Goal: Task Accomplishment & Management: Use online tool/utility

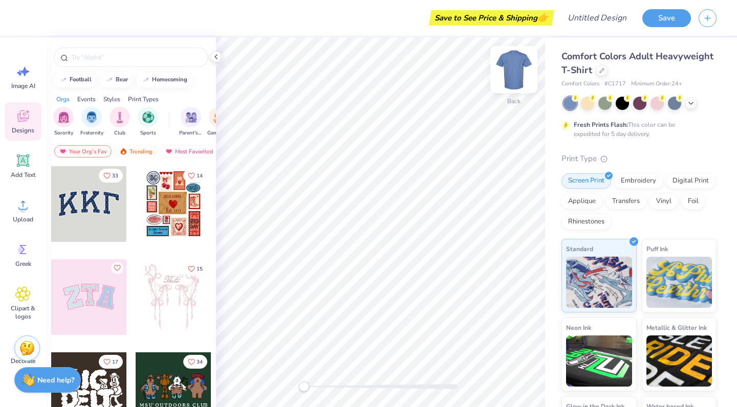
click at [517, 68] on img at bounding box center [513, 69] width 41 height 41
click at [690, 104] on icon at bounding box center [691, 102] width 8 height 8
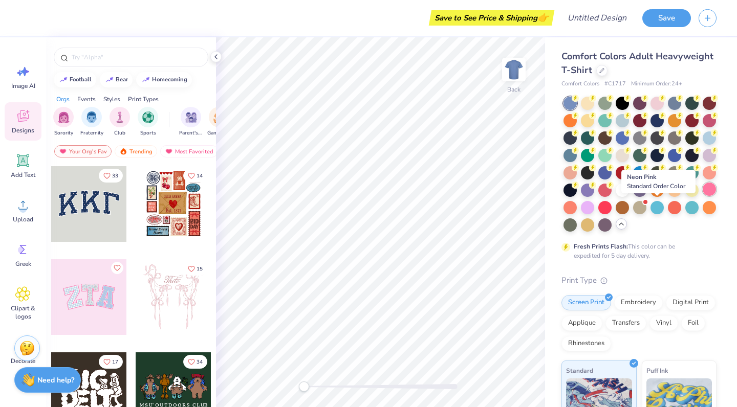
click at [703, 196] on div at bounding box center [709, 189] width 13 height 13
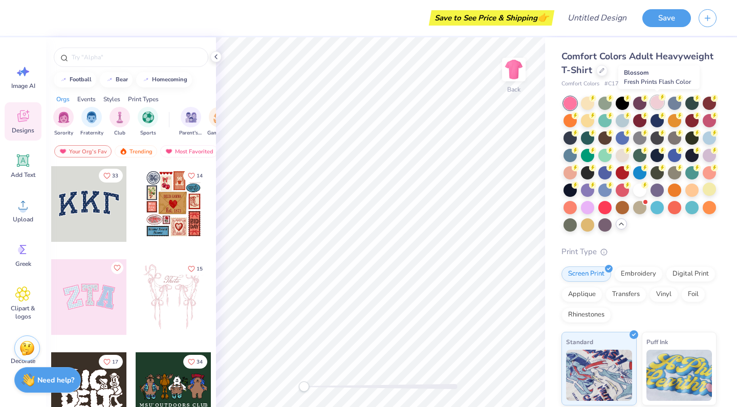
click at [657, 102] on div at bounding box center [656, 102] width 13 height 13
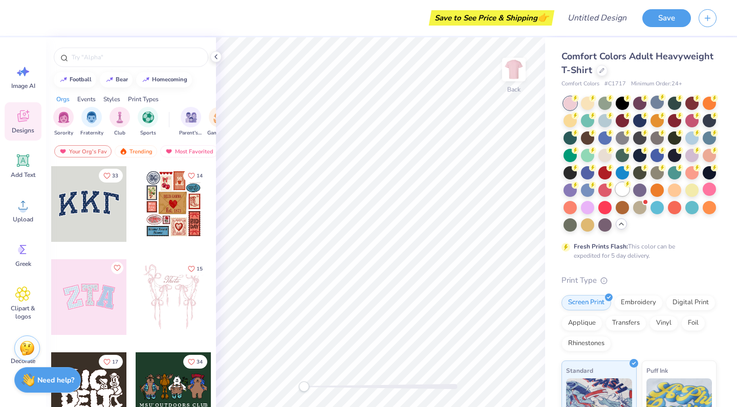
click at [616, 196] on div at bounding box center [622, 189] width 13 height 13
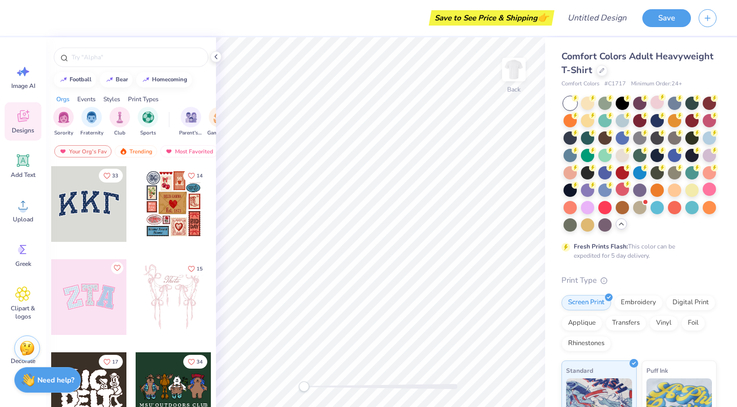
click at [94, 207] on div at bounding box center [89, 204] width 76 height 76
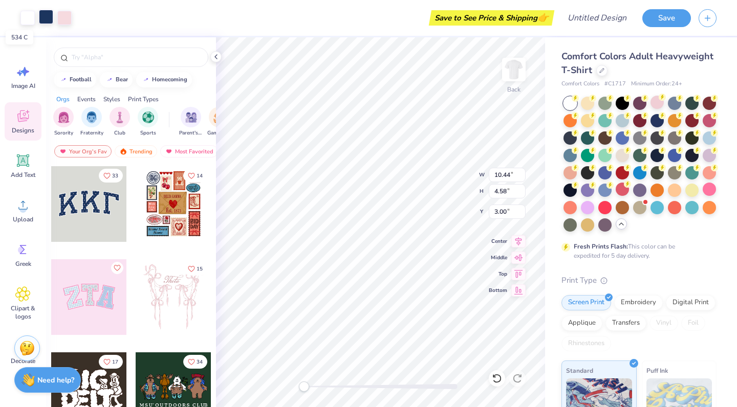
click at [50, 21] on div at bounding box center [46, 17] width 14 height 14
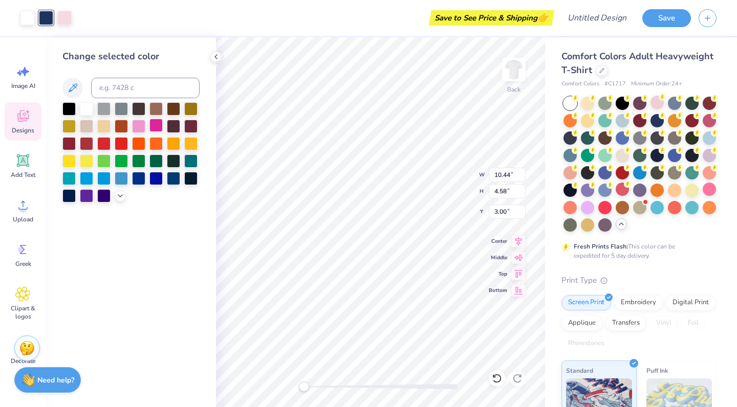
click at [156, 129] on div at bounding box center [155, 125] width 13 height 13
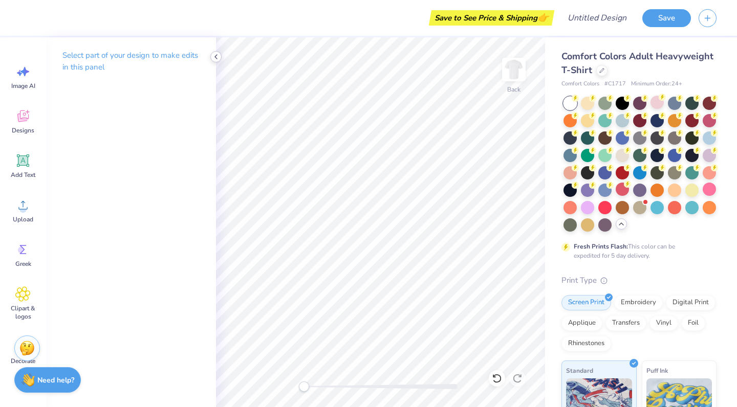
click at [212, 59] on icon at bounding box center [216, 57] width 8 height 8
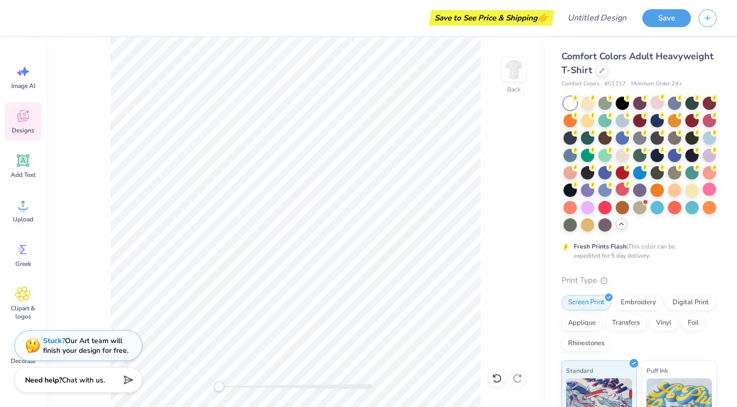
click at [30, 133] on span "Designs" at bounding box center [23, 130] width 23 height 8
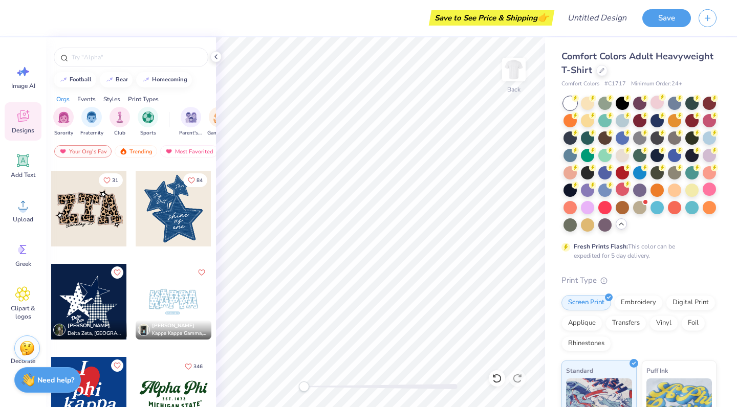
scroll to position [833, 0]
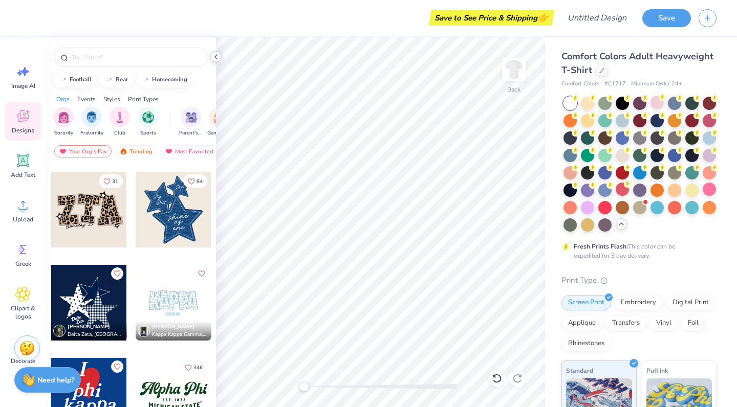
click at [214, 59] on icon at bounding box center [216, 57] width 8 height 8
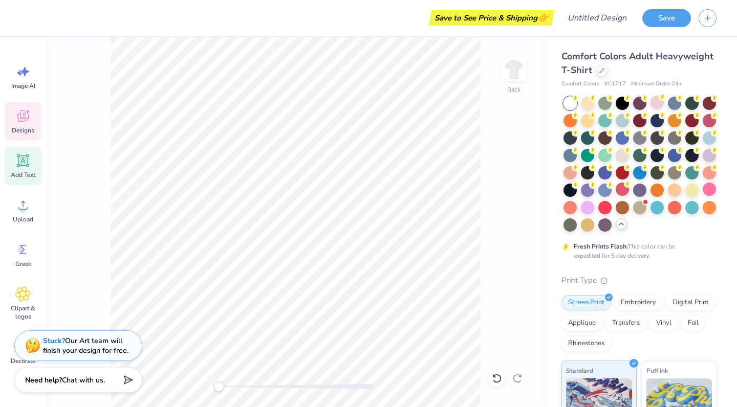
click at [22, 167] on icon at bounding box center [22, 160] width 15 height 15
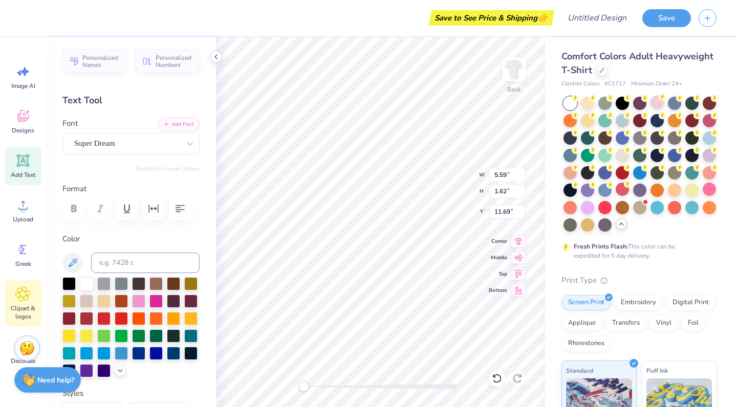
click at [24, 305] on span "Clipart & logos" at bounding box center [23, 312] width 34 height 16
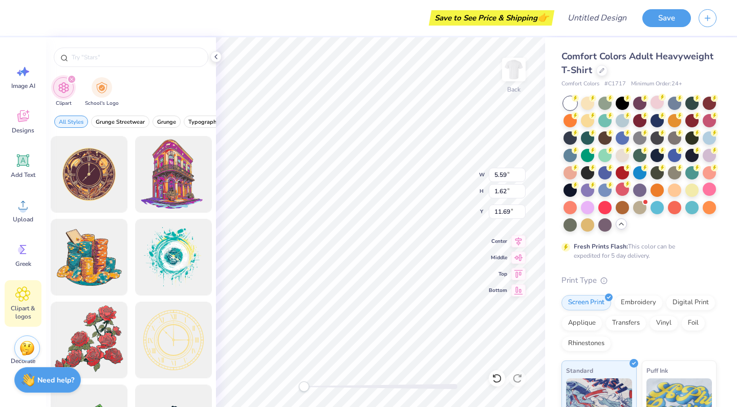
click at [24, 305] on span "Clipart & logos" at bounding box center [23, 312] width 34 height 16
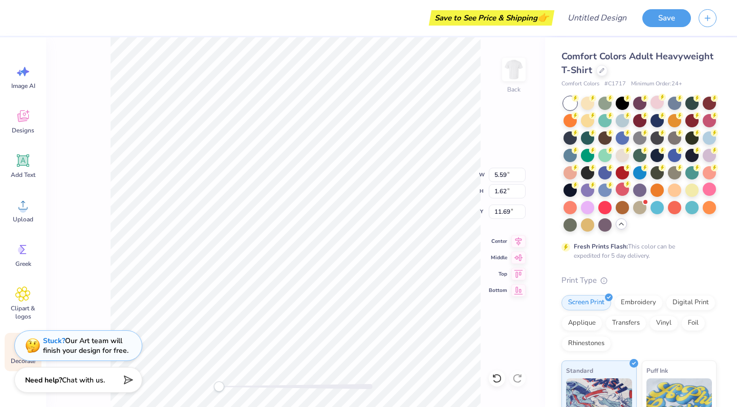
click at [11, 361] on span "Decorate" at bounding box center [23, 361] width 25 height 8
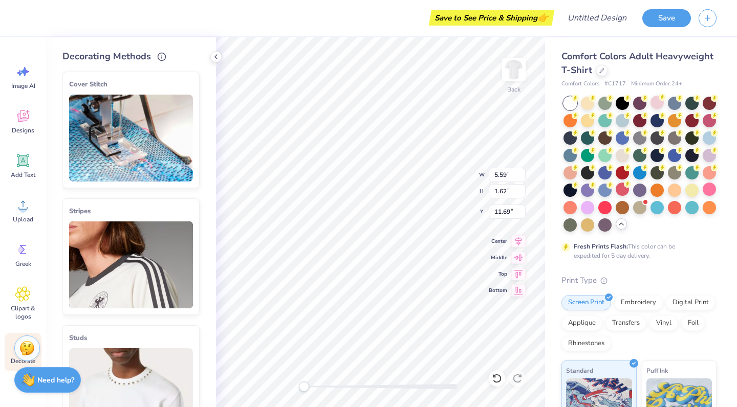
scroll to position [0, 0]
click at [217, 56] on icon at bounding box center [216, 57] width 8 height 8
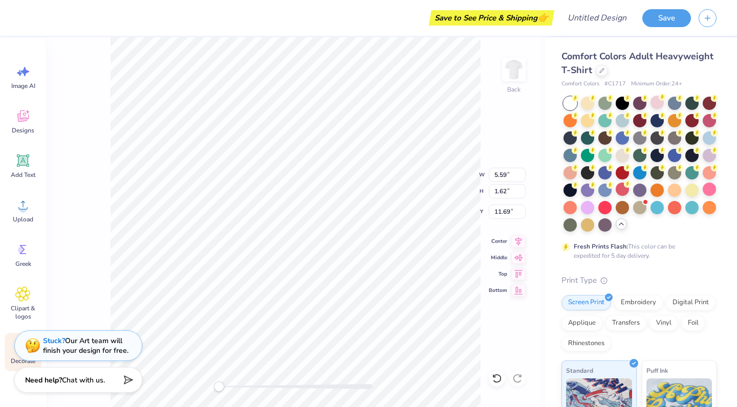
scroll to position [8, 2]
type textarea "WIB"
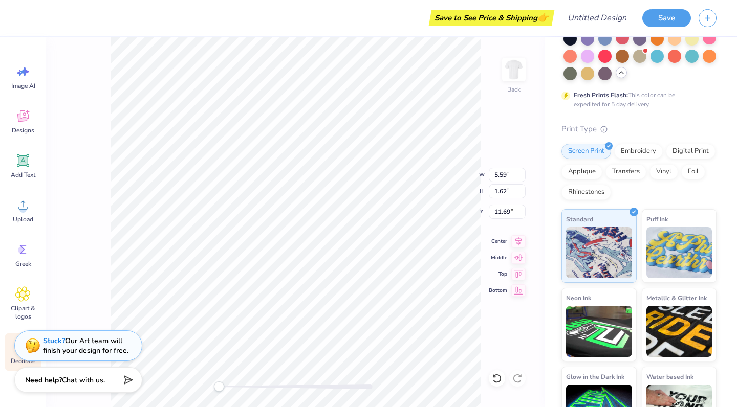
scroll to position [157, 0]
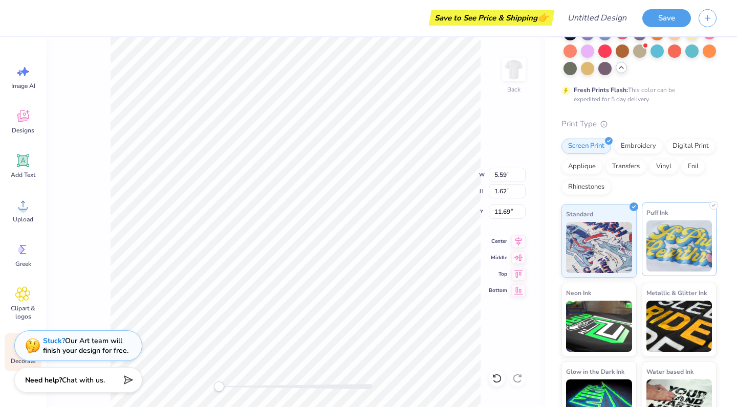
click at [671, 264] on img at bounding box center [679, 246] width 66 height 51
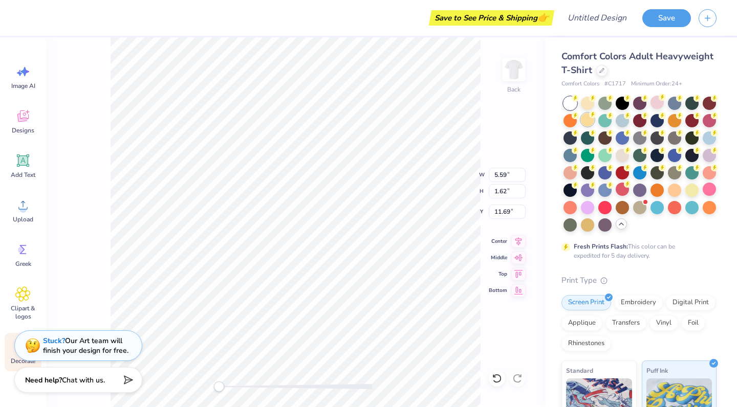
scroll to position [0, 0]
click at [629, 309] on div "Embroidery" at bounding box center [638, 301] width 49 height 15
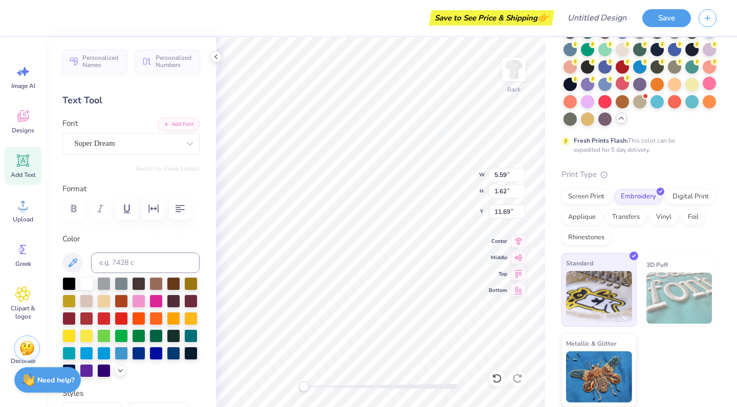
scroll to position [123, 0]
click at [163, 303] on div at bounding box center [155, 300] width 13 height 13
click at [145, 302] on div at bounding box center [138, 300] width 13 height 13
click at [124, 256] on input at bounding box center [145, 263] width 108 height 20
type input "E"
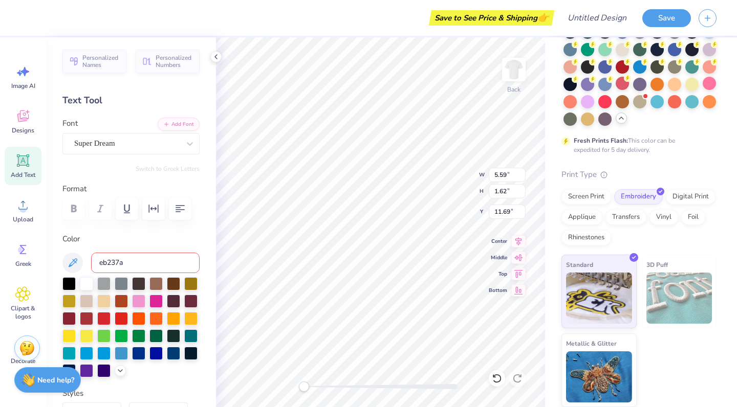
type input "eb237a"
click at [170, 259] on input "eb237a" at bounding box center [145, 263] width 108 height 20
click at [139, 244] on label "Color" at bounding box center [130, 239] width 137 height 12
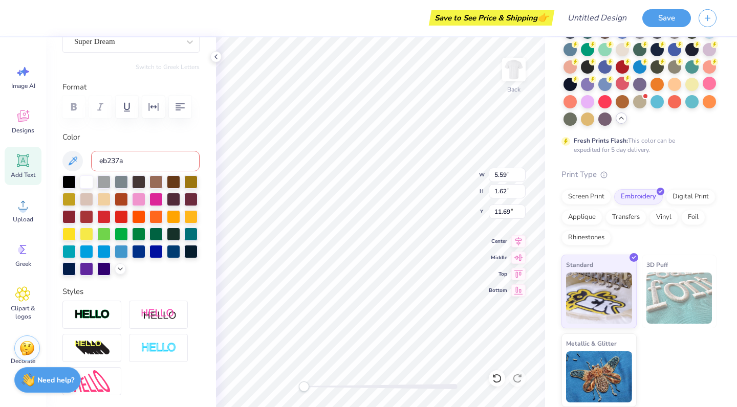
scroll to position [111, 0]
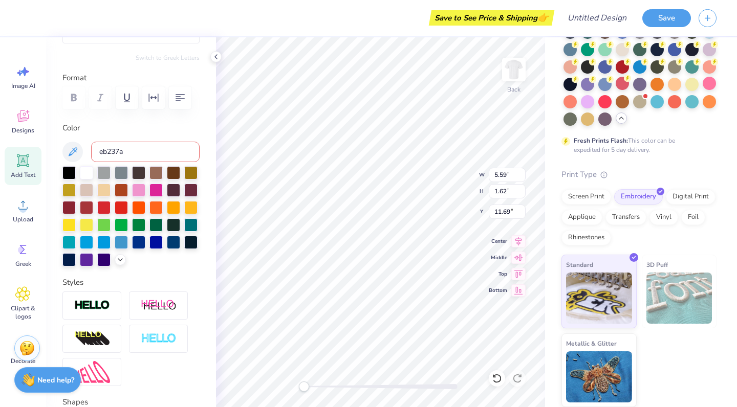
click at [131, 158] on input "eb237a" at bounding box center [145, 152] width 108 height 20
drag, startPoint x: 131, startPoint y: 158, endPoint x: 61, endPoint y: 145, distance: 71.3
click at [61, 145] on div "Personalized Names Personalized Numbers Text Tool Add Font Font Super Dream Swi…" at bounding box center [131, 222] width 170 height 370
click at [149, 145] on input "eb237a" at bounding box center [145, 152] width 108 height 20
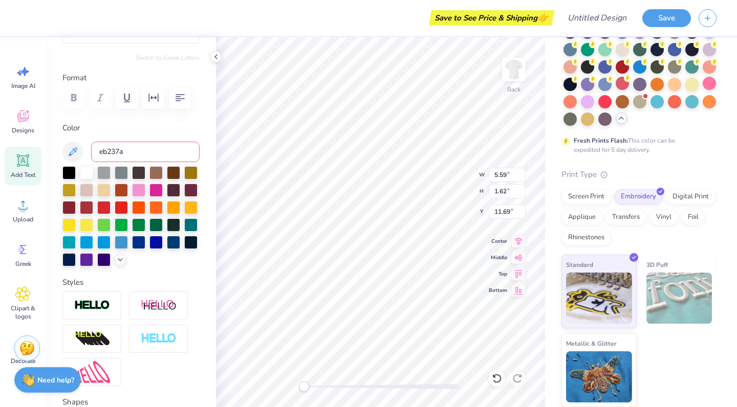
click at [168, 155] on input "eb237a" at bounding box center [145, 152] width 108 height 20
click at [70, 158] on button at bounding box center [72, 152] width 20 height 20
click at [74, 144] on button at bounding box center [72, 152] width 20 height 20
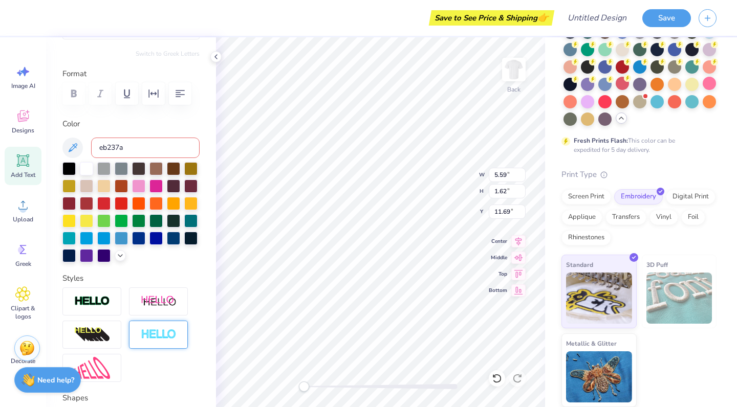
scroll to position [113, 0]
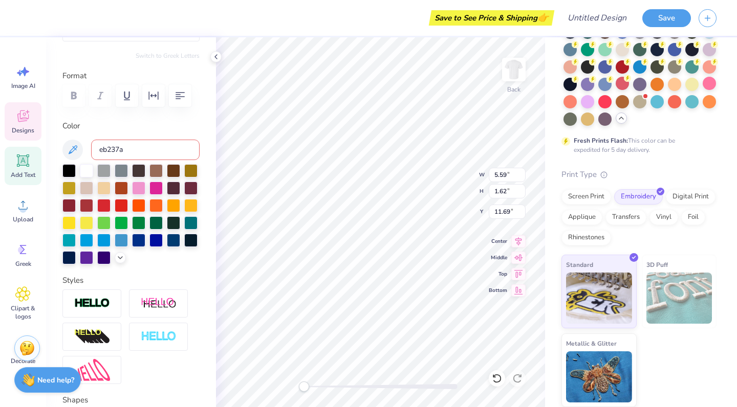
drag, startPoint x: 136, startPoint y: 144, endPoint x: 15, endPoint y: 134, distance: 121.3
click at [15, 134] on div "Save to See Price & Shipping 👉 Design Title Save Image AI Designs Add Text Uplo…" at bounding box center [368, 203] width 737 height 407
drag, startPoint x: 147, startPoint y: 153, endPoint x: 39, endPoint y: 139, distance: 108.8
click at [39, 139] on div "Save to See Price & Shipping 👉 Design Title Save Image AI Designs Add Text Uplo…" at bounding box center [368, 203] width 737 height 407
click at [145, 190] on div at bounding box center [138, 187] width 13 height 13
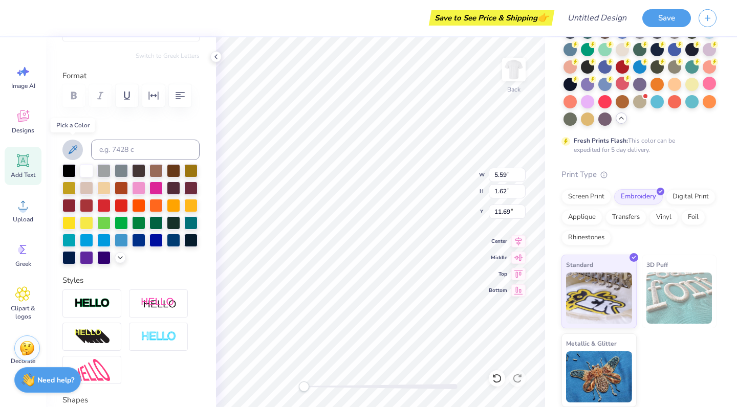
click at [72, 146] on icon at bounding box center [73, 150] width 12 height 12
click at [77, 146] on icon at bounding box center [73, 150] width 12 height 12
click at [121, 149] on input at bounding box center [145, 150] width 108 height 20
type input "eb237a"
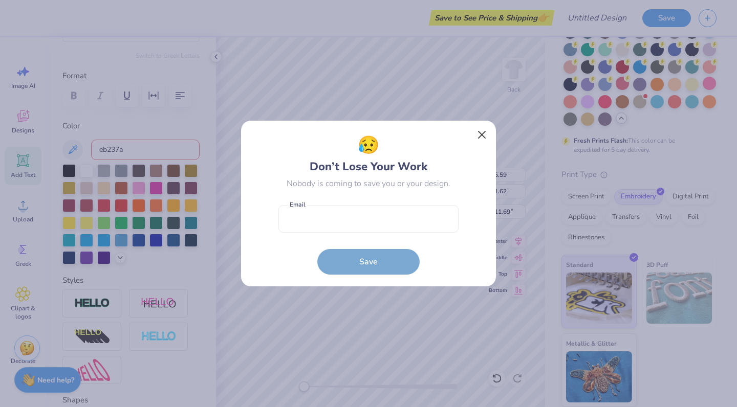
click at [480, 142] on button "Close" at bounding box center [481, 134] width 19 height 19
type input "4.17"
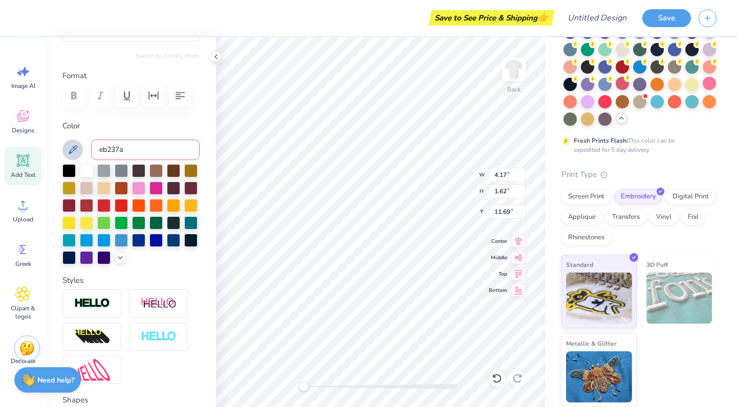
drag, startPoint x: 135, startPoint y: 150, endPoint x: 63, endPoint y: 144, distance: 71.4
click at [63, 144] on div "eb237a" at bounding box center [130, 150] width 137 height 20
type input "v"
click at [217, 59] on icon at bounding box center [216, 57] width 8 height 8
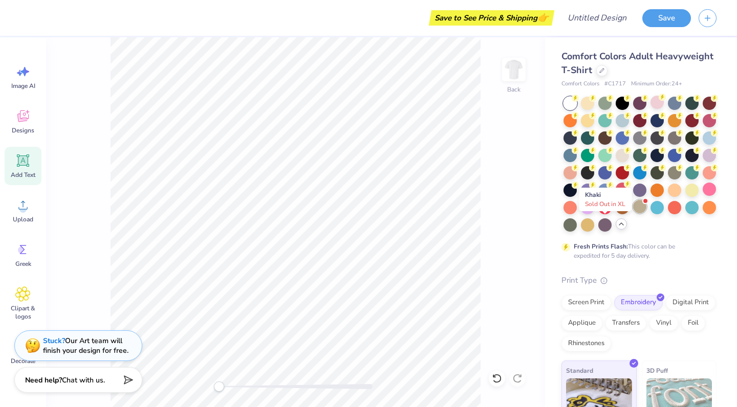
scroll to position [0, 0]
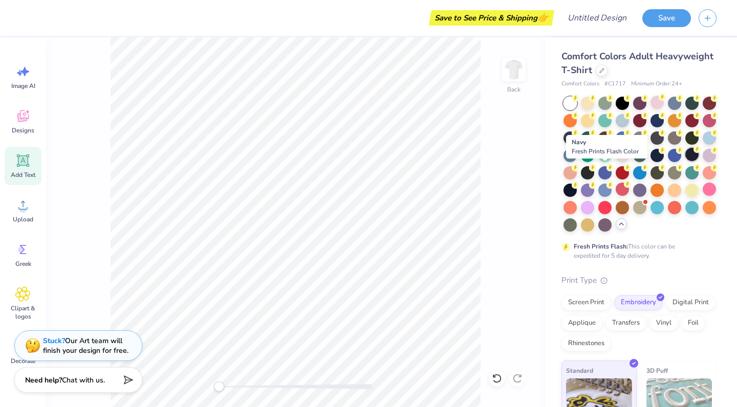
click at [685, 161] on div at bounding box center [691, 154] width 13 height 13
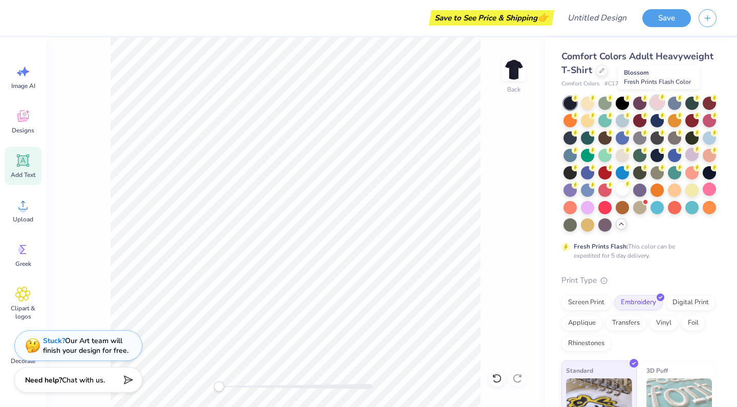
click at [654, 104] on div at bounding box center [656, 102] width 13 height 13
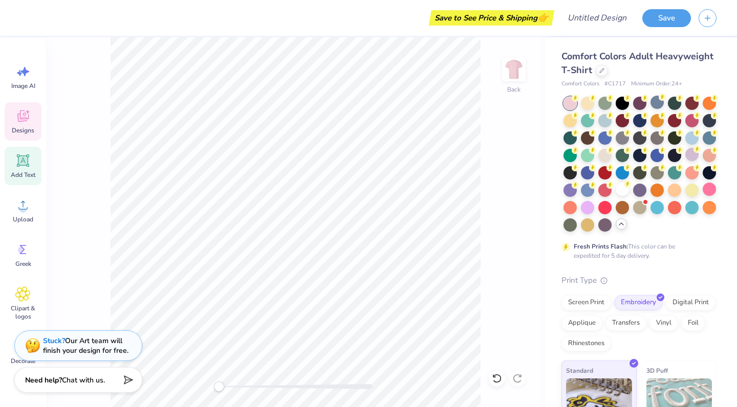
click at [32, 119] on div "Designs" at bounding box center [23, 121] width 37 height 38
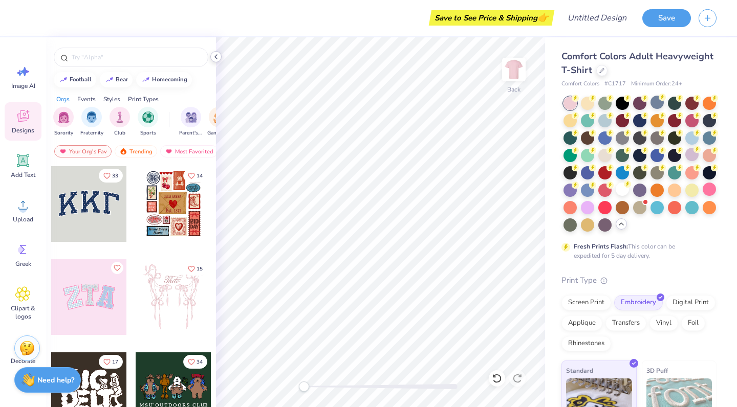
click at [214, 59] on icon at bounding box center [216, 57] width 8 height 8
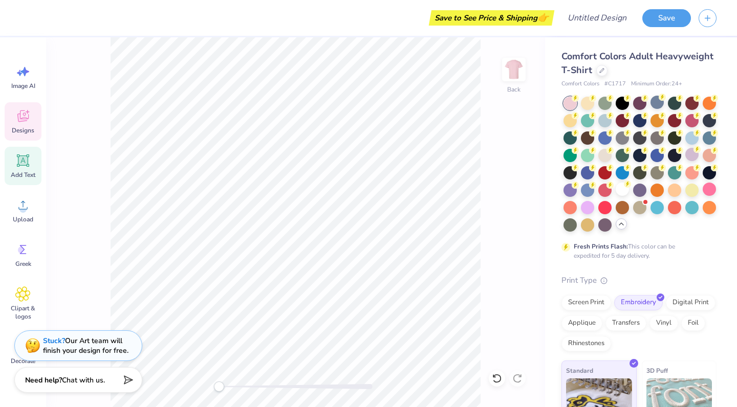
click at [29, 160] on icon at bounding box center [22, 160] width 15 height 15
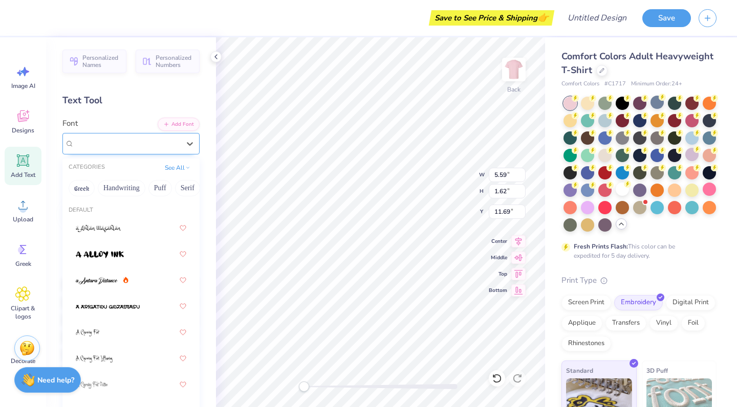
click at [132, 151] on div "Super Dream" at bounding box center [126, 144] width 107 height 16
click at [84, 64] on span "Personalized Names" at bounding box center [101, 60] width 38 height 14
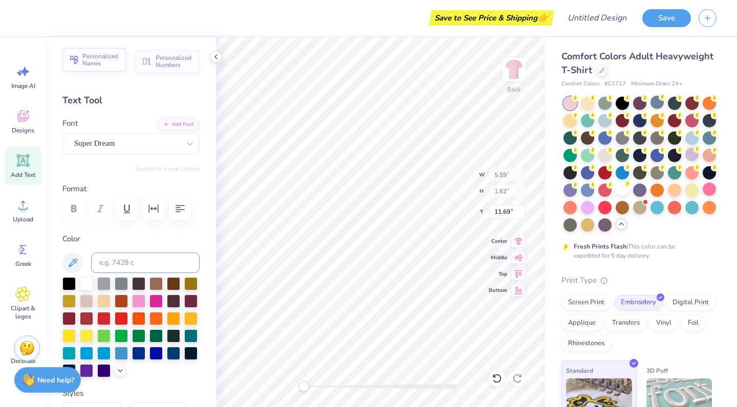
type input "12.43"
type input "2.00"
type input "11.50"
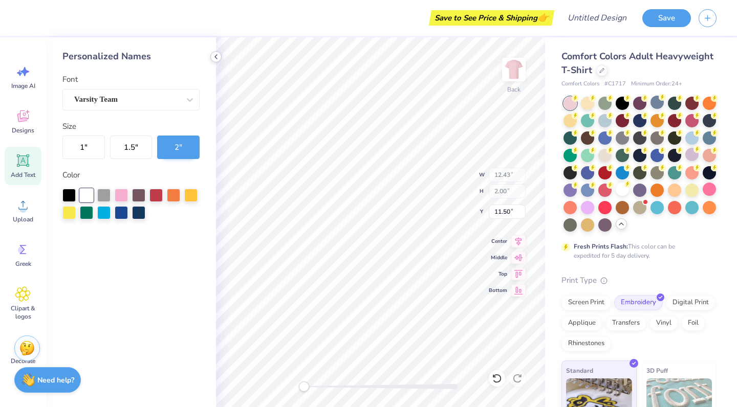
click at [219, 58] on icon at bounding box center [216, 57] width 8 height 8
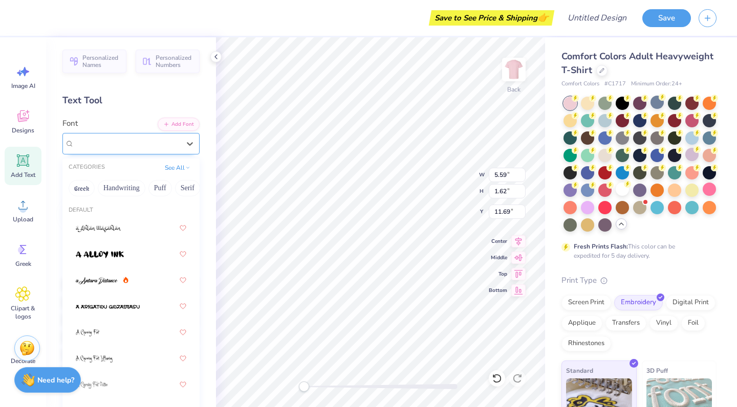
drag, startPoint x: 106, startPoint y: 145, endPoint x: 116, endPoint y: 152, distance: 11.8
click at [106, 145] on span "Super Dream" at bounding box center [94, 144] width 41 height 12
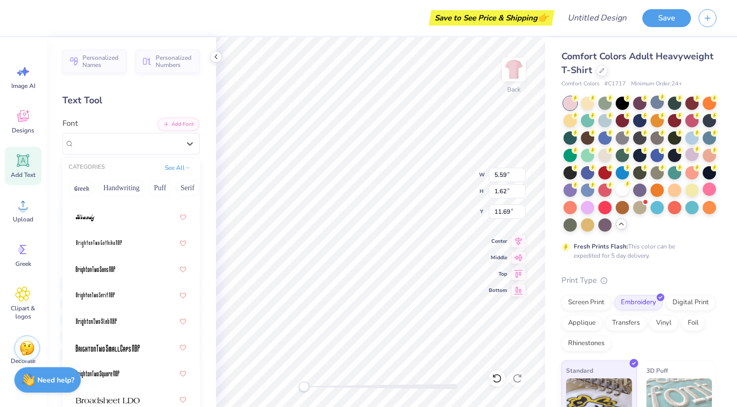
scroll to position [1061, 0]
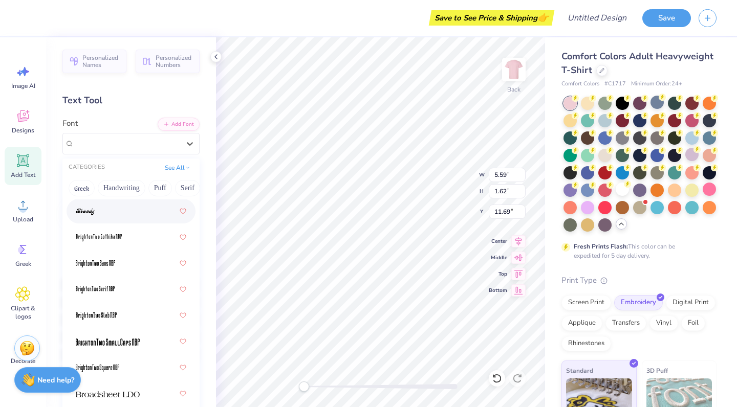
click at [113, 216] on div at bounding box center [131, 211] width 111 height 18
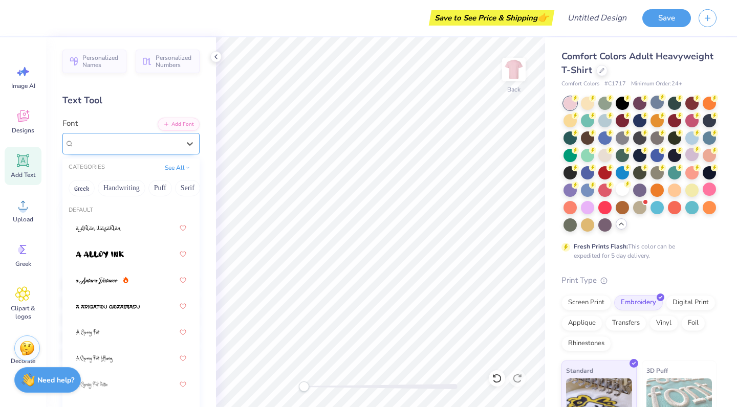
click at [132, 147] on div "[PERSON_NAME]" at bounding box center [126, 144] width 107 height 16
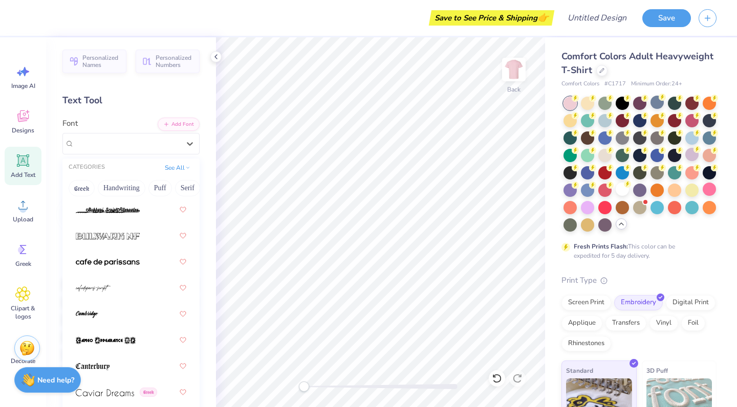
scroll to position [1405, 0]
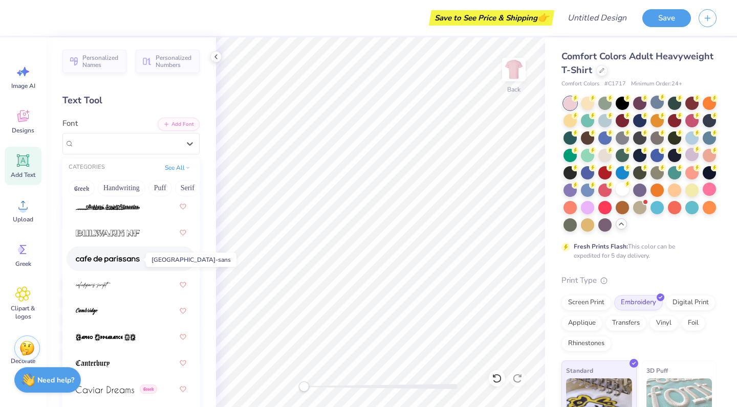
click at [123, 261] on img at bounding box center [108, 259] width 64 height 7
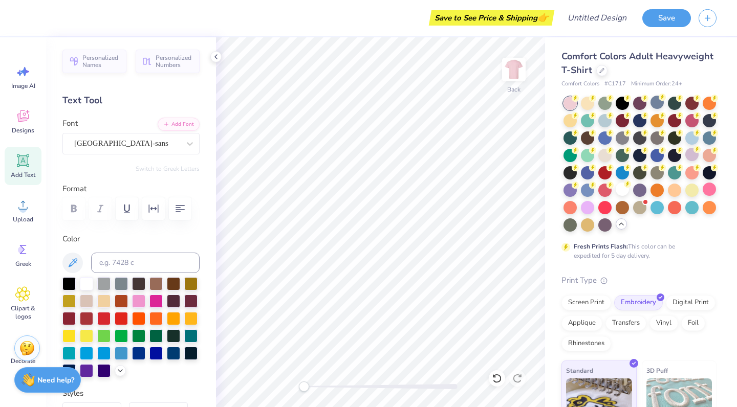
scroll to position [0, 0]
click at [174, 123] on button "Add Font" at bounding box center [179, 123] width 42 height 13
click at [30, 162] on icon at bounding box center [22, 160] width 15 height 15
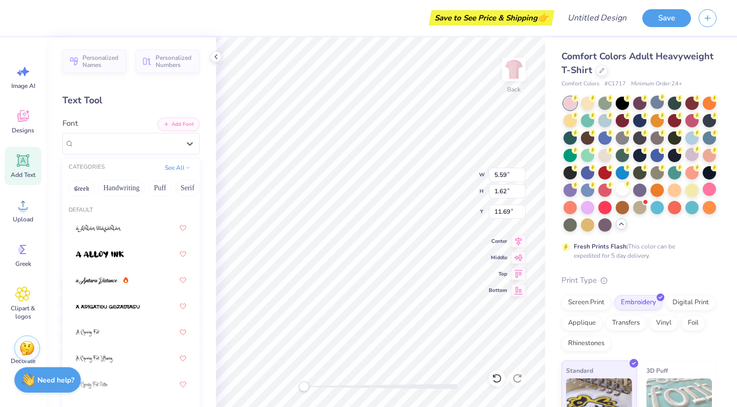
drag, startPoint x: 157, startPoint y: 142, endPoint x: 153, endPoint y: 172, distance: 30.5
click at [157, 142] on div "Super Dream" at bounding box center [126, 144] width 107 height 16
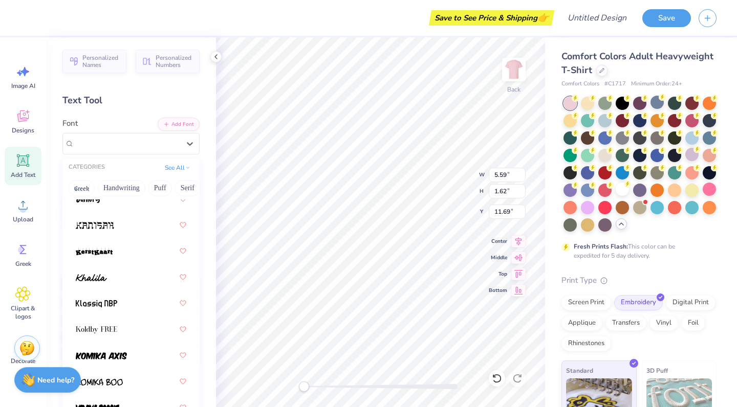
scroll to position [4050, 0]
click at [107, 272] on div at bounding box center [131, 276] width 111 height 18
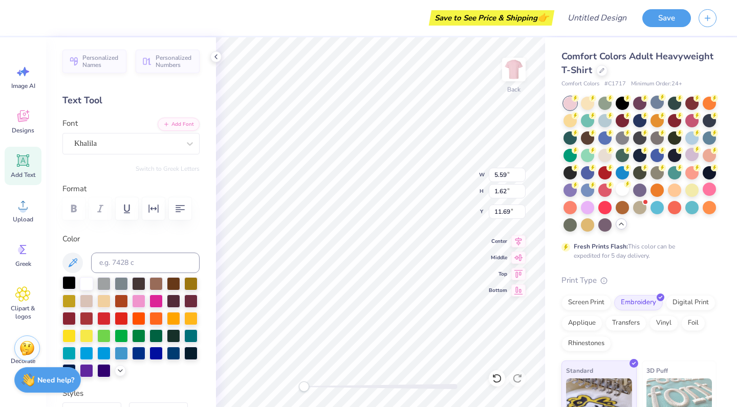
click at [69, 287] on div at bounding box center [68, 282] width 13 height 13
click at [221, 58] on div at bounding box center [215, 56] width 11 height 11
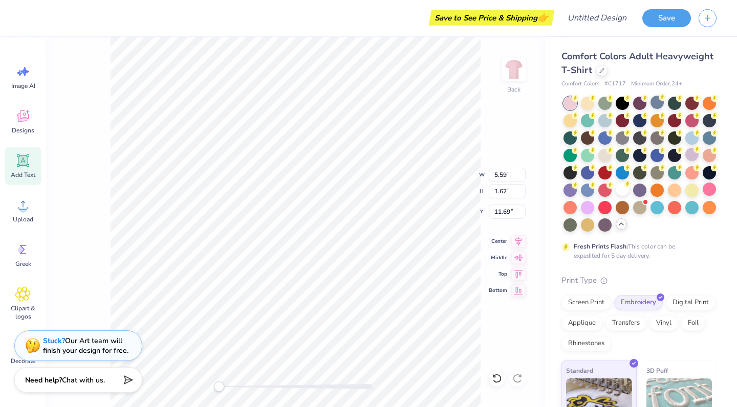
click at [27, 176] on span "Add Text" at bounding box center [23, 175] width 25 height 8
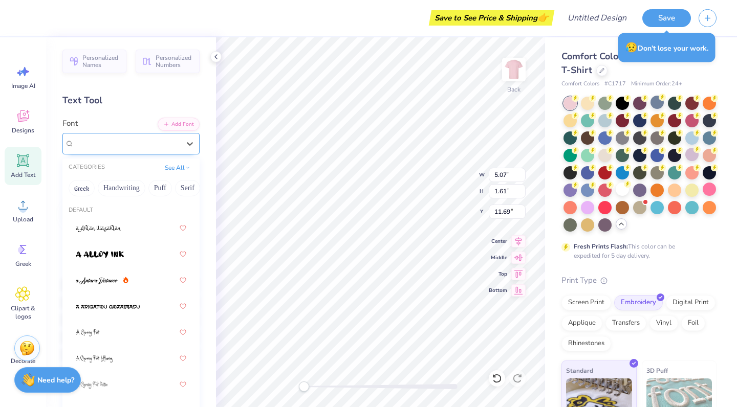
click at [154, 149] on div at bounding box center [126, 144] width 105 height 14
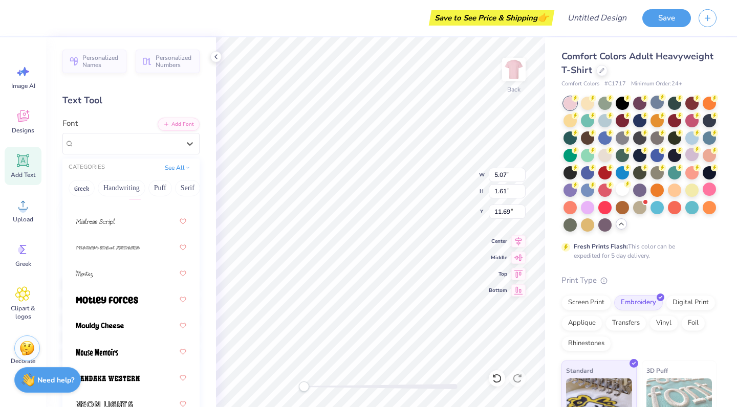
scroll to position [5316, 0]
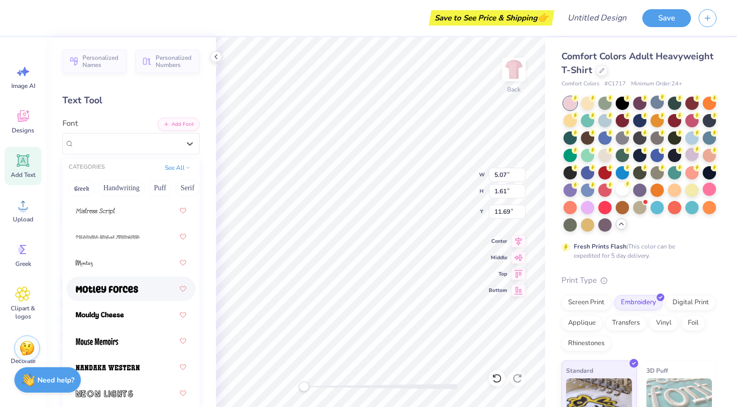
click at [114, 300] on div at bounding box center [131, 289] width 129 height 25
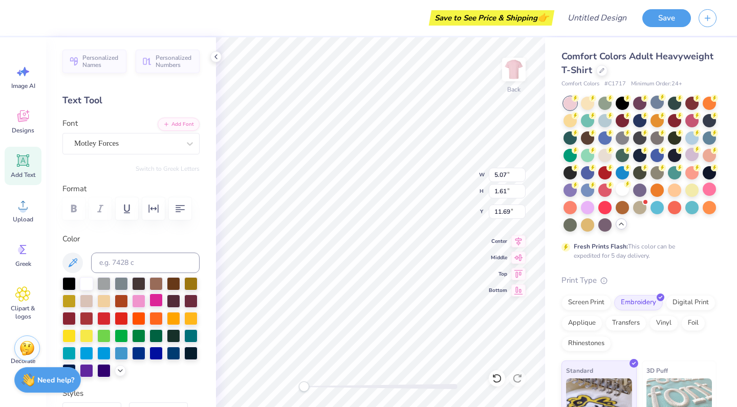
click at [163, 301] on div at bounding box center [155, 300] width 13 height 13
click at [66, 284] on div at bounding box center [68, 282] width 13 height 13
click at [89, 285] on div at bounding box center [86, 282] width 13 height 13
type textarea "T"
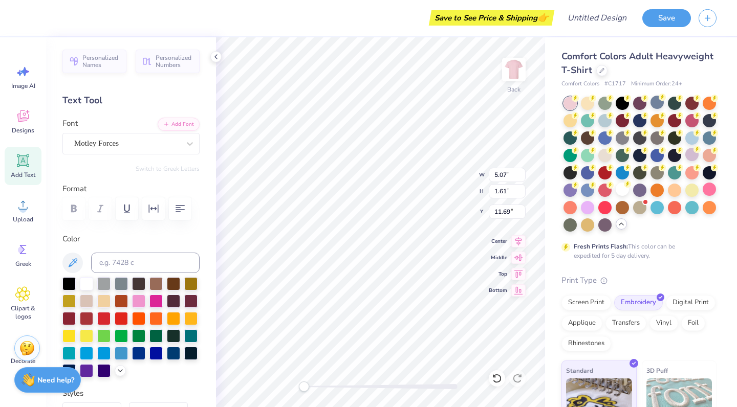
type textarea "women in business"
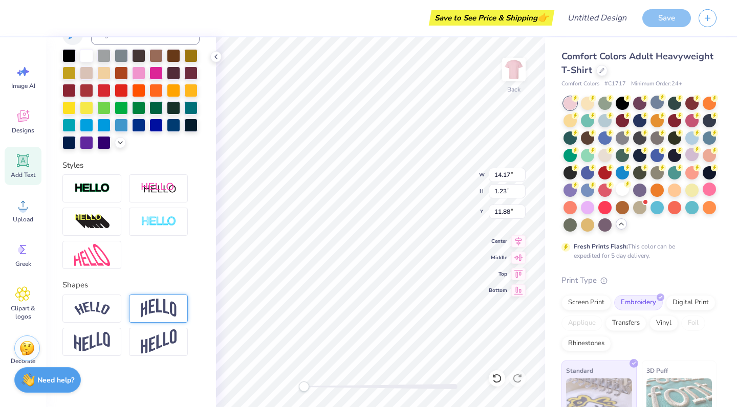
scroll to position [246, 0]
click at [137, 316] on div at bounding box center [158, 309] width 59 height 28
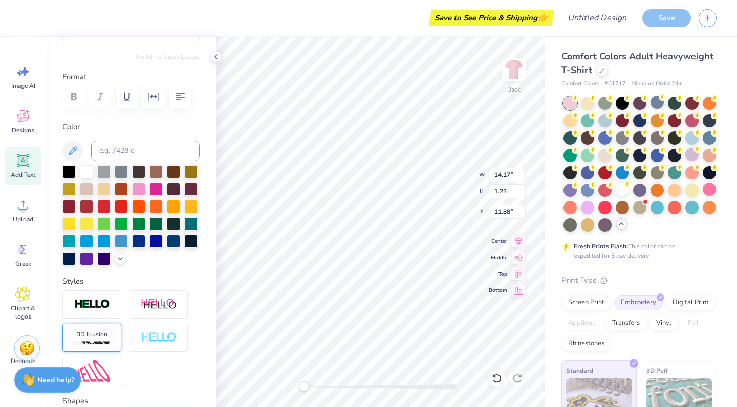
scroll to position [96, 0]
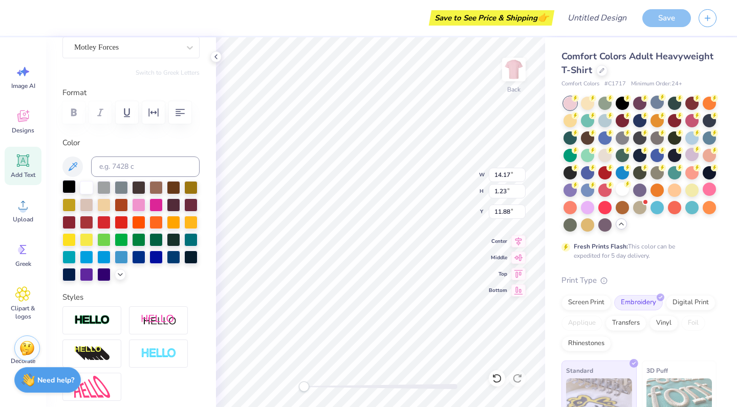
click at [71, 191] on div at bounding box center [68, 186] width 13 height 13
click at [83, 183] on div at bounding box center [86, 186] width 13 height 13
click at [81, 192] on div at bounding box center [86, 186] width 13 height 13
click at [86, 189] on div at bounding box center [86, 186] width 13 height 13
click at [217, 57] on icon at bounding box center [216, 57] width 8 height 8
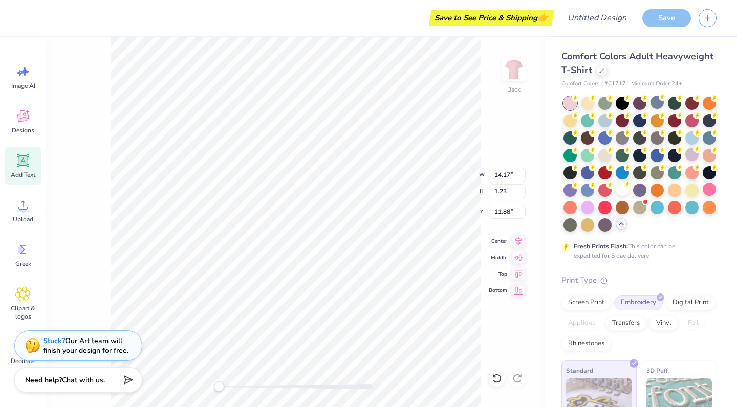
click at [33, 169] on div "Add Text" at bounding box center [23, 166] width 37 height 38
type input "5.59"
type input "1.62"
type input "11.69"
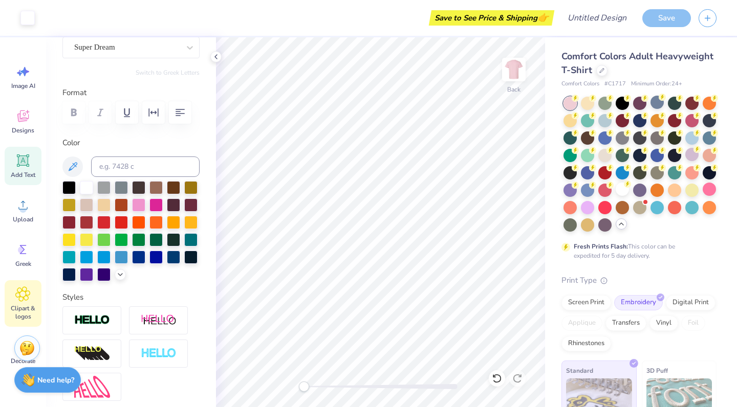
click at [29, 301] on icon at bounding box center [22, 294] width 15 height 15
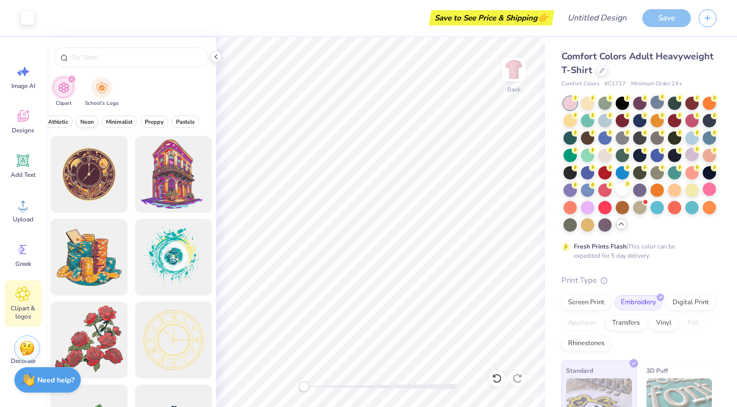
scroll to position [0, 424]
click at [145, 125] on span "Preppy" at bounding box center [154, 122] width 19 height 8
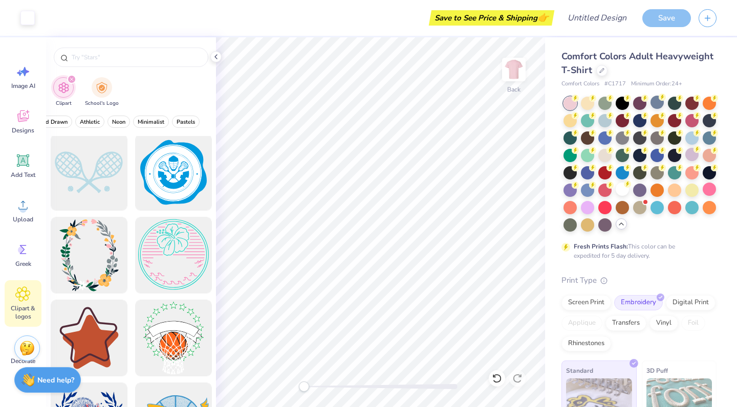
scroll to position [5726, 0]
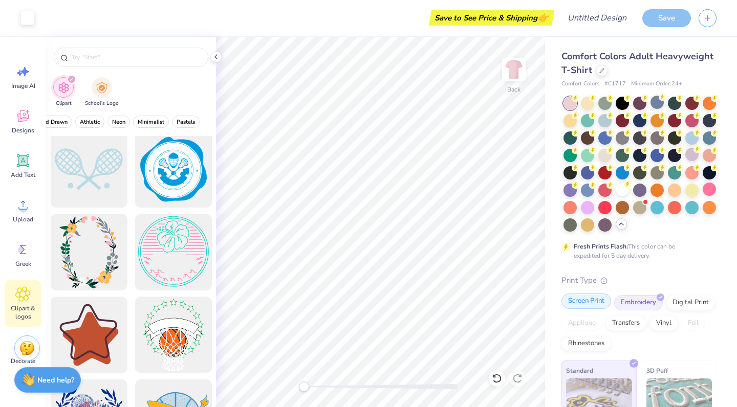
click at [588, 309] on div "Screen Print" at bounding box center [586, 301] width 50 height 15
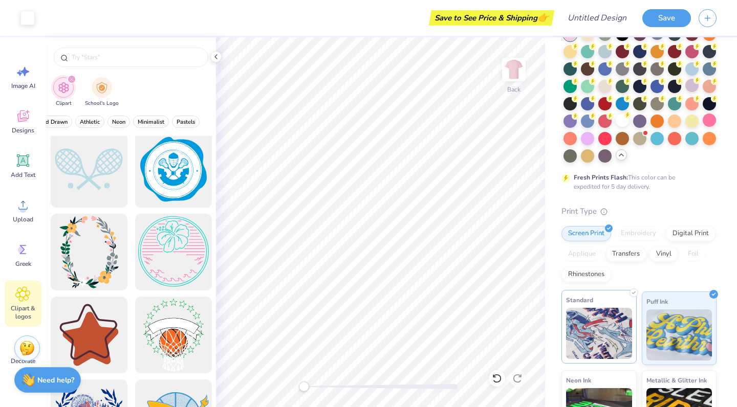
click at [581, 319] on img at bounding box center [599, 333] width 66 height 51
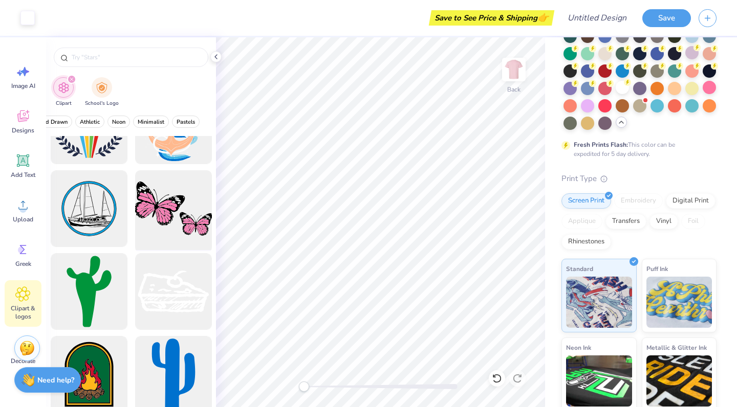
scroll to position [7263, 0]
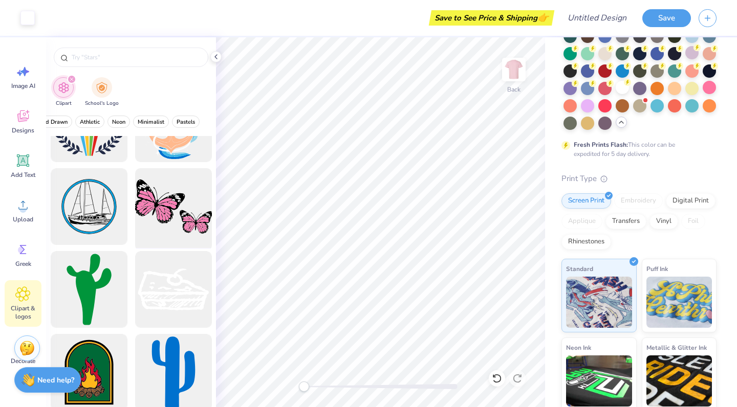
click at [176, 219] on div at bounding box center [173, 207] width 84 height 84
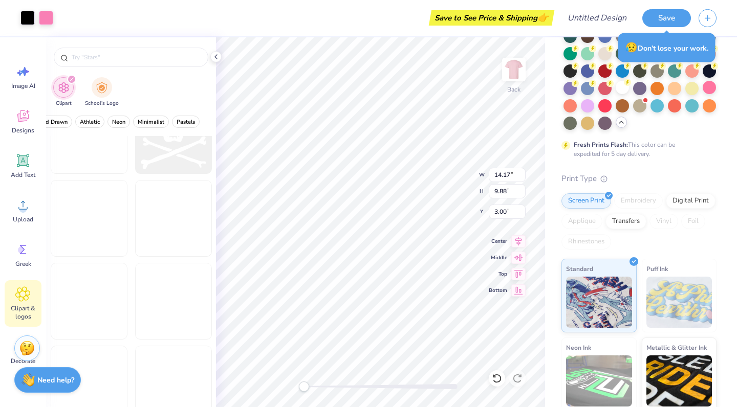
scroll to position [8264, 0]
